Goal: Task Accomplishment & Management: Use online tool/utility

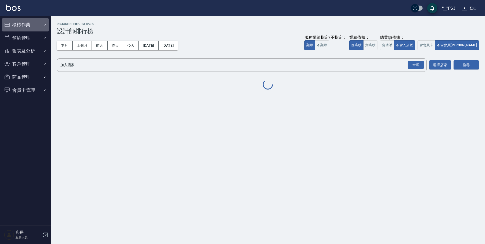
click at [37, 28] on button "櫃檯作業" at bounding box center [25, 24] width 47 height 13
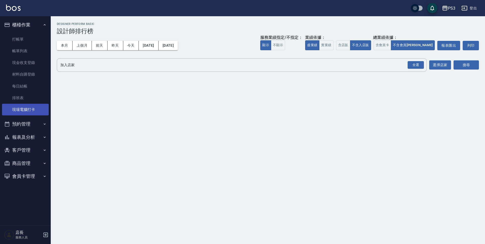
click at [21, 106] on link "現場電腦打卡" at bounding box center [25, 110] width 47 height 12
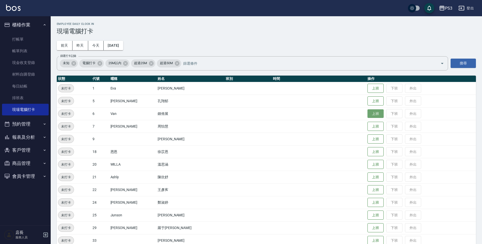
click at [368, 116] on button "上班" at bounding box center [376, 113] width 16 height 9
click at [368, 150] on button "上班" at bounding box center [376, 151] width 16 height 9
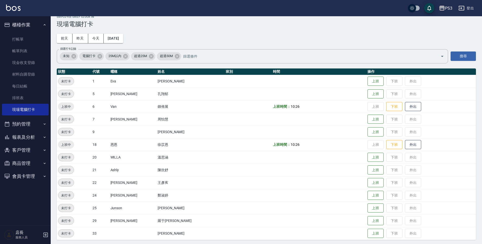
scroll to position [9, 0]
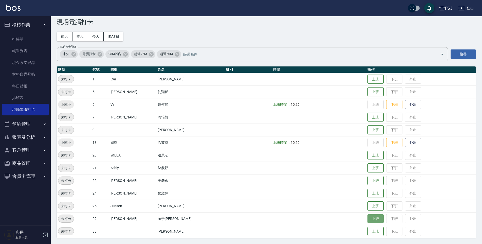
click at [368, 218] on button "上班" at bounding box center [376, 218] width 16 height 9
